Goal: Information Seeking & Learning: Get advice/opinions

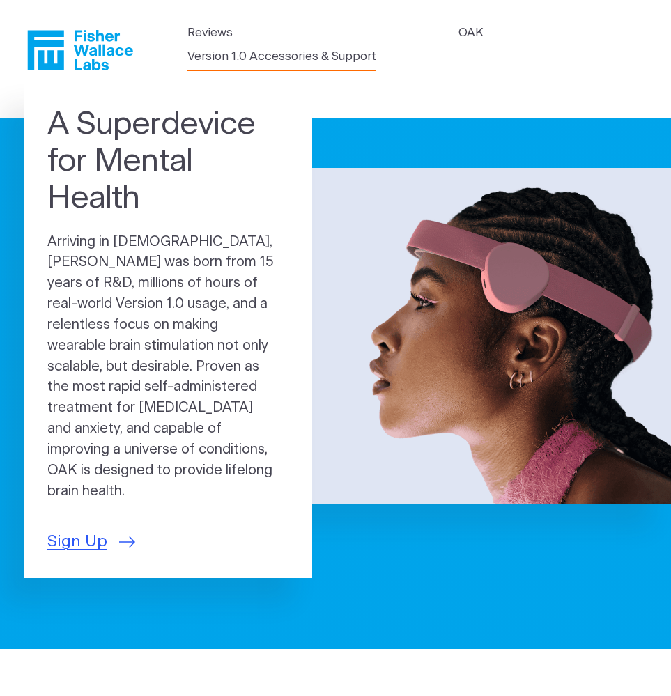
click at [199, 62] on link "Version 1.0 Accessories & Support" at bounding box center [282, 56] width 189 height 18
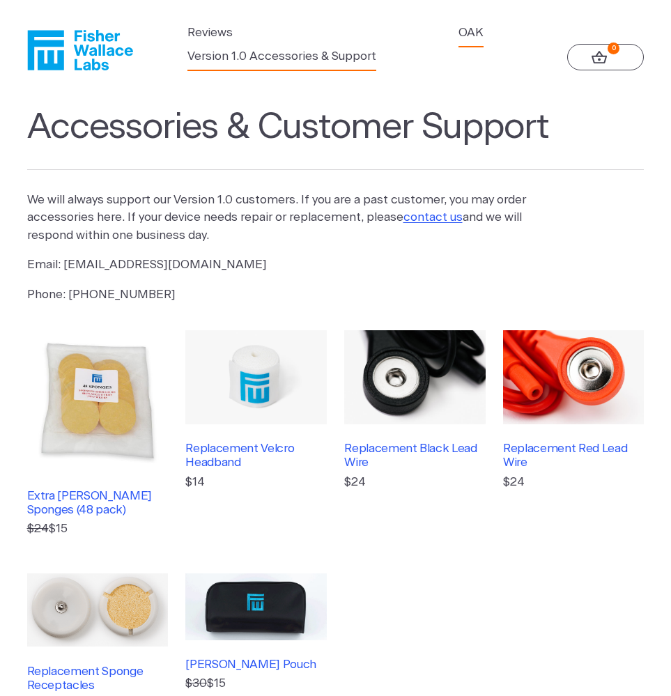
click at [466, 31] on link "OAK" at bounding box center [471, 33] width 25 height 18
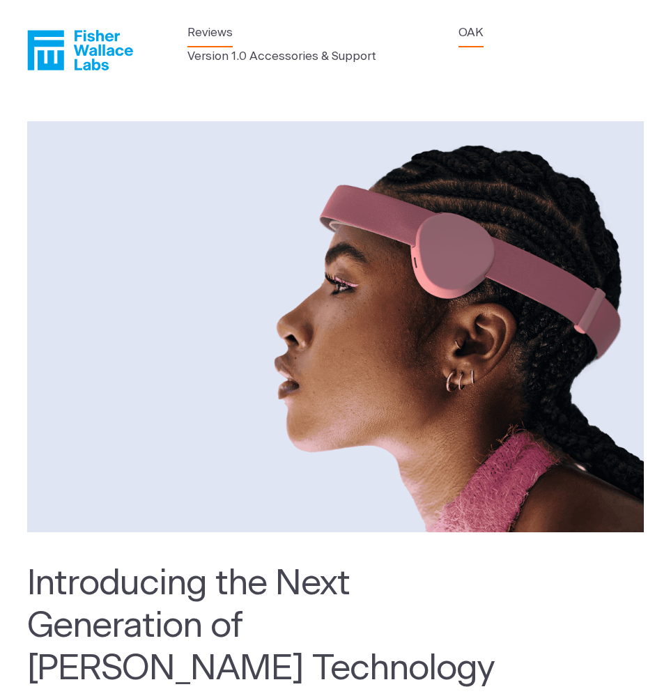
click at [206, 38] on link "Reviews" at bounding box center [210, 33] width 45 height 18
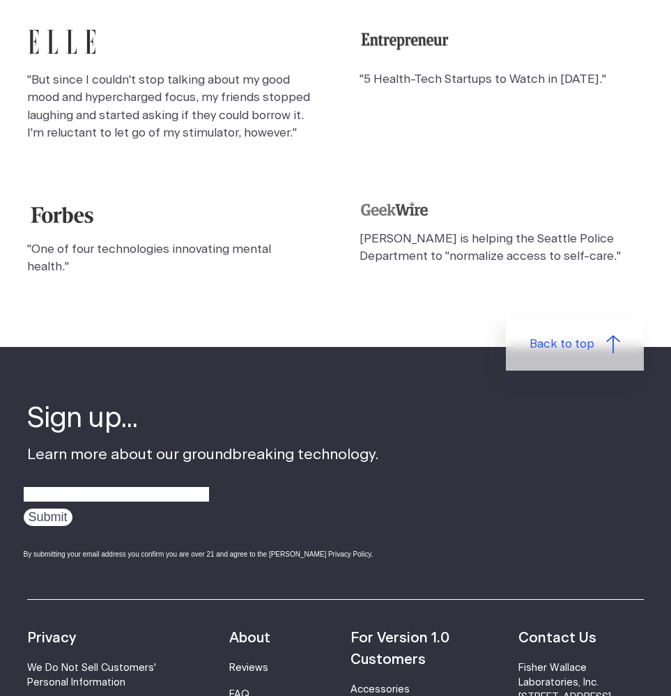
scroll to position [1261, 0]
